Goal: Transaction & Acquisition: Subscribe to service/newsletter

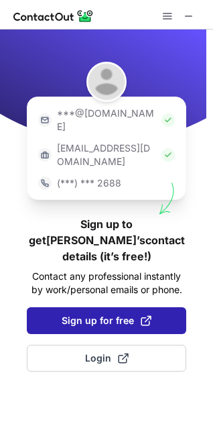
click at [115, 314] on span "Sign up for free" at bounding box center [107, 320] width 90 height 13
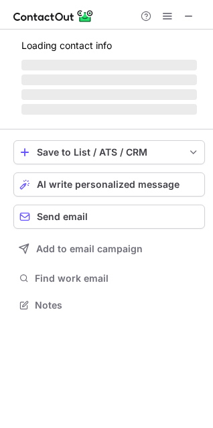
scroll to position [295, 213]
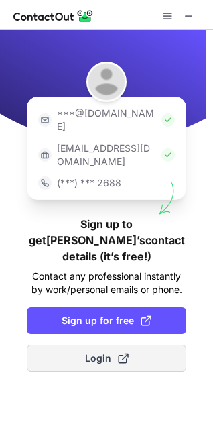
click at [121, 353] on span at bounding box center [123, 358] width 11 height 11
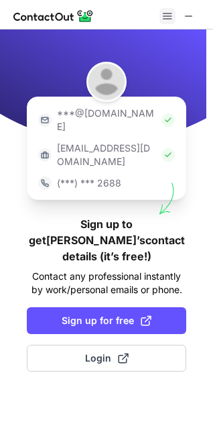
click at [162, 19] on span at bounding box center [167, 16] width 11 height 11
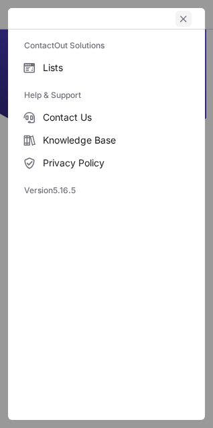
click at [183, 19] on span "left-button" at bounding box center [183, 18] width 11 height 11
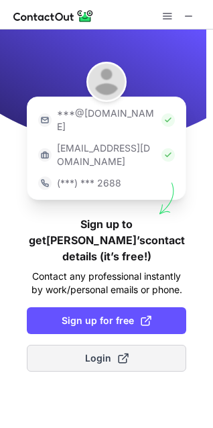
click at [136, 345] on button "Login" at bounding box center [107, 358] width 160 height 27
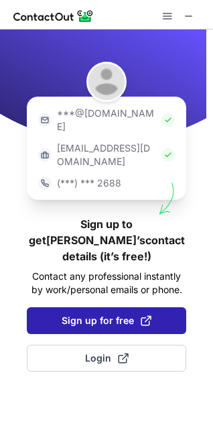
click at [112, 314] on span "Sign up for free" at bounding box center [107, 320] width 90 height 13
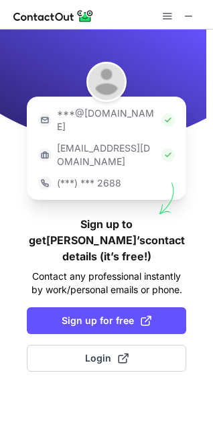
click at [52, 19] on img at bounding box center [53, 16] width 81 height 16
click at [75, 21] on img at bounding box center [53, 16] width 81 height 16
click at [87, 94] on div at bounding box center [107, 70] width 160 height 54
click at [91, 119] on p "***@[DOMAIN_NAME]" at bounding box center [106, 120] width 99 height 27
click at [100, 176] on p "(***) *** 2688" at bounding box center [89, 182] width 64 height 13
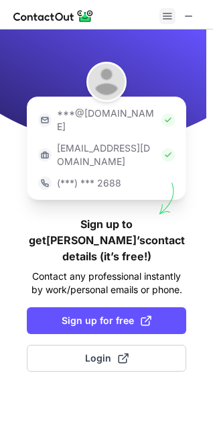
click at [159, 10] on div at bounding box center [178, 16] width 43 height 16
click at [160, 19] on button at bounding box center [168, 16] width 16 height 16
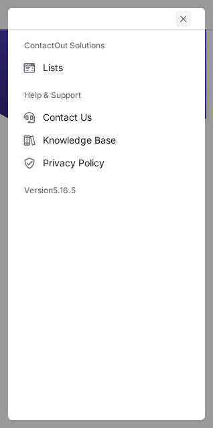
click at [186, 20] on span "left-button" at bounding box center [183, 18] width 11 height 11
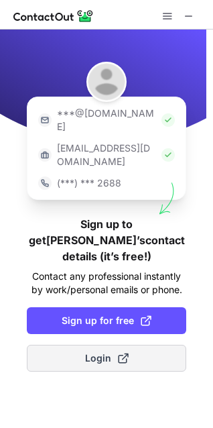
click at [104, 352] on span "Login" at bounding box center [107, 358] width 44 height 13
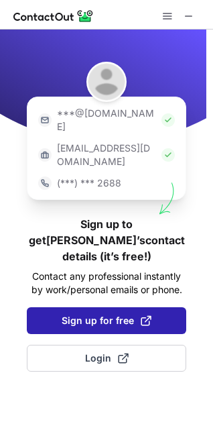
drag, startPoint x: 98, startPoint y: 313, endPoint x: 129, endPoint y: 268, distance: 54.9
click at [129, 307] on button "Sign up for free" at bounding box center [107, 320] width 160 height 27
click at [96, 314] on span "Sign up for free" at bounding box center [107, 320] width 90 height 13
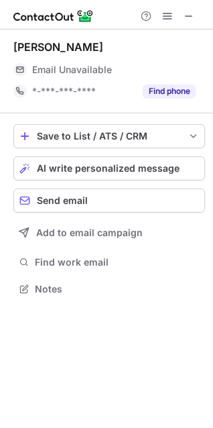
scroll to position [295, 213]
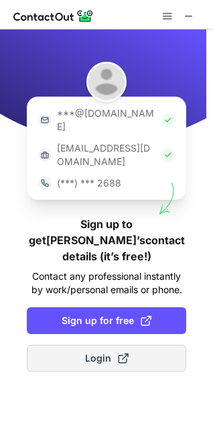
click at [83, 345] on button "Login" at bounding box center [107, 358] width 160 height 27
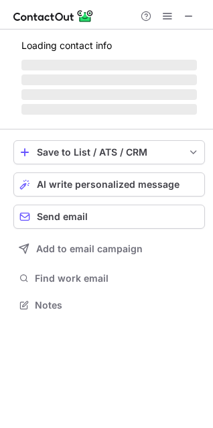
scroll to position [295, 213]
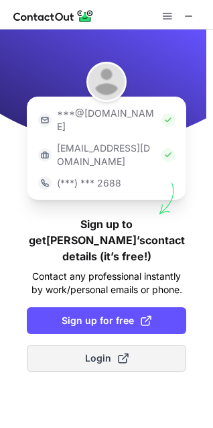
click at [104, 352] on span "Login" at bounding box center [107, 358] width 44 height 13
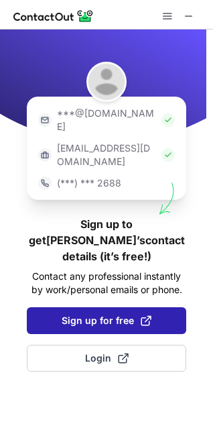
click at [109, 314] on span "Sign up for free" at bounding box center [107, 320] width 90 height 13
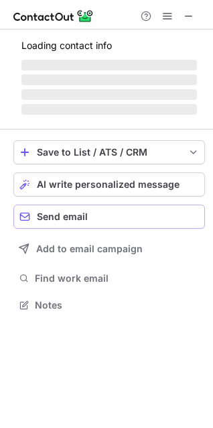
scroll to position [295, 213]
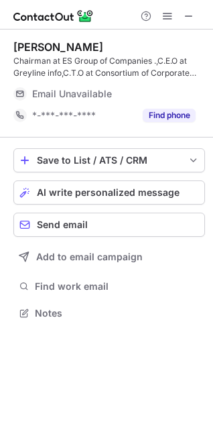
scroll to position [295, 213]
